Goal: Task Accomplishment & Management: Use online tool/utility

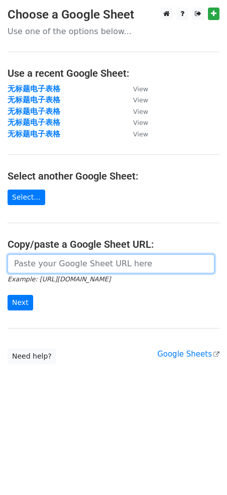
drag, startPoint x: 124, startPoint y: 269, endPoint x: 103, endPoint y: 271, distance: 21.1
click at [124, 269] on input "url" at bounding box center [111, 263] width 207 height 19
paste input "https://docs.google.com/spreadsheets/d/1YWom-g48GmoUgPFMUPVw8ZmYJdUlkGsCiRDcdD6…"
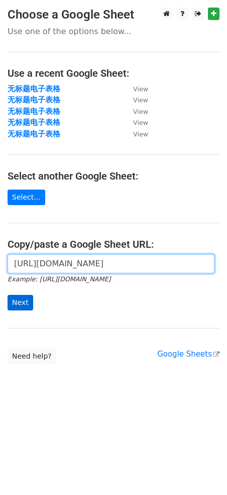
type input "https://docs.google.com/spreadsheets/d/1YWom-g48GmoUgPFMUPVw8ZmYJdUlkGsCiRDcdD6…"
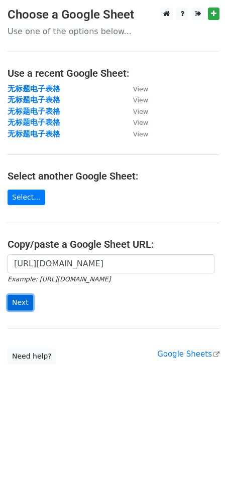
click at [21, 302] on input "Next" at bounding box center [21, 303] width 26 height 16
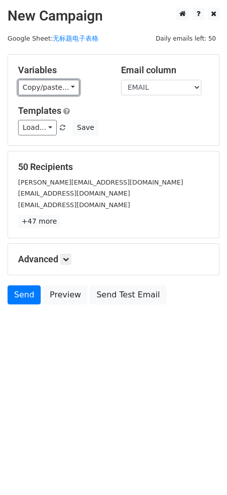
drag, startPoint x: 32, startPoint y: 88, endPoint x: 37, endPoint y: 95, distance: 8.4
click at [32, 88] on link "Copy/paste..." at bounding box center [48, 88] width 61 height 16
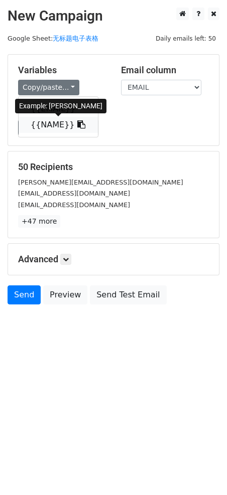
click at [53, 128] on link "{{NAME}}" at bounding box center [58, 125] width 79 height 16
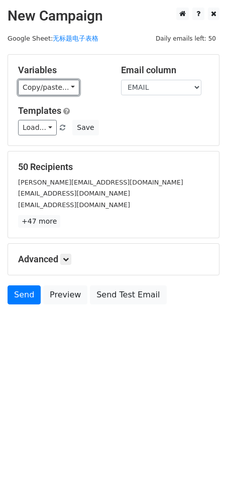
drag, startPoint x: 43, startPoint y: 85, endPoint x: 38, endPoint y: 102, distance: 17.3
click at [43, 85] on link "Copy/paste..." at bounding box center [48, 88] width 61 height 16
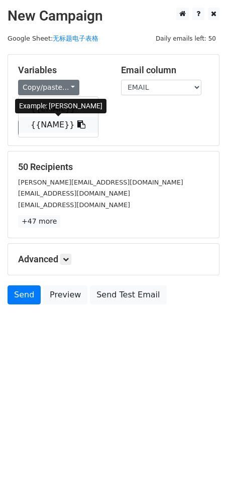
click at [27, 124] on link "{{NAME}}" at bounding box center [58, 125] width 79 height 16
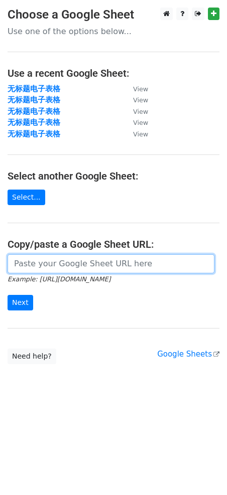
drag, startPoint x: 79, startPoint y: 264, endPoint x: 71, endPoint y: 275, distance: 13.6
click at [79, 264] on input "url" at bounding box center [111, 263] width 207 height 19
paste input "https://docs.google.com/spreadsheets/d/1YWom-g48GmoUgPFMUPVw8ZmYJdUlkGsCiRDcdD6…"
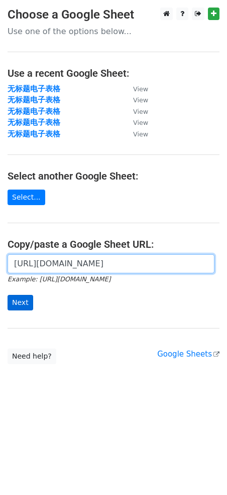
type input "https://docs.google.com/spreadsheets/d/1YWom-g48GmoUgPFMUPVw8ZmYJdUlkGsCiRDcdD6…"
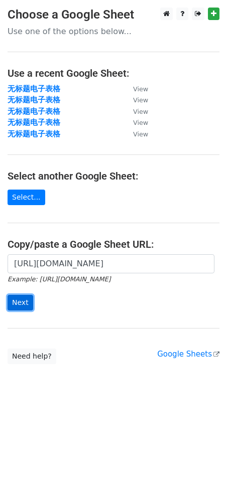
click at [14, 305] on input "Next" at bounding box center [21, 303] width 26 height 16
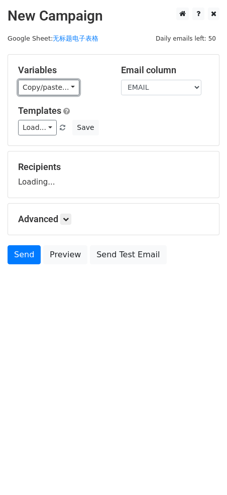
drag, startPoint x: 64, startPoint y: 94, endPoint x: 52, endPoint y: 103, distance: 15.1
click at [64, 94] on link "Copy/paste..." at bounding box center [48, 88] width 61 height 16
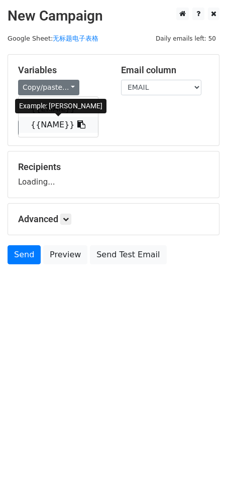
click at [27, 126] on link "{{NAME}}" at bounding box center [58, 125] width 79 height 16
